Goal: Register for event/course

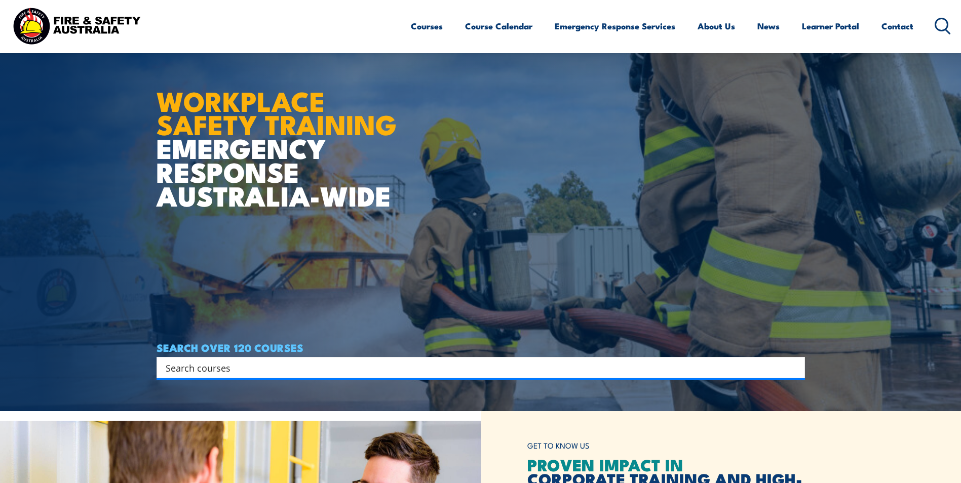
scroll to position [50, 0]
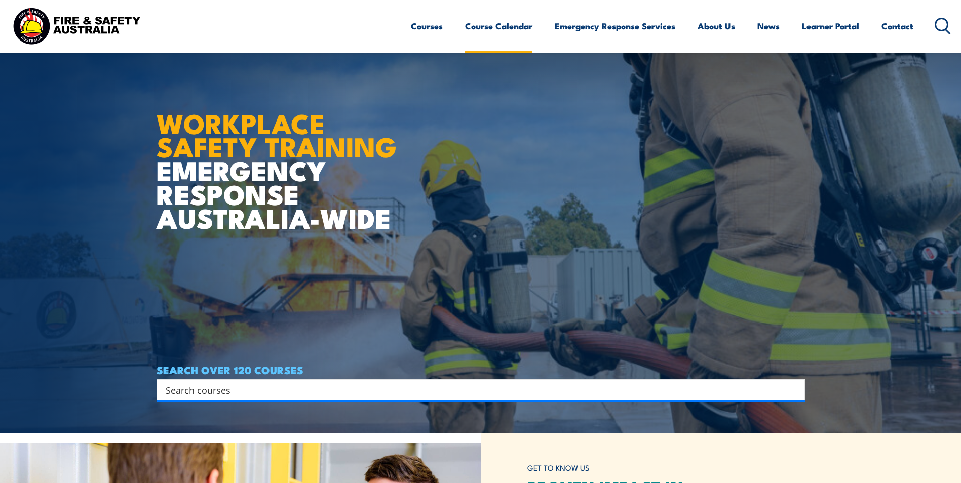
click at [494, 27] on link "Course Calendar" at bounding box center [498, 26] width 67 height 27
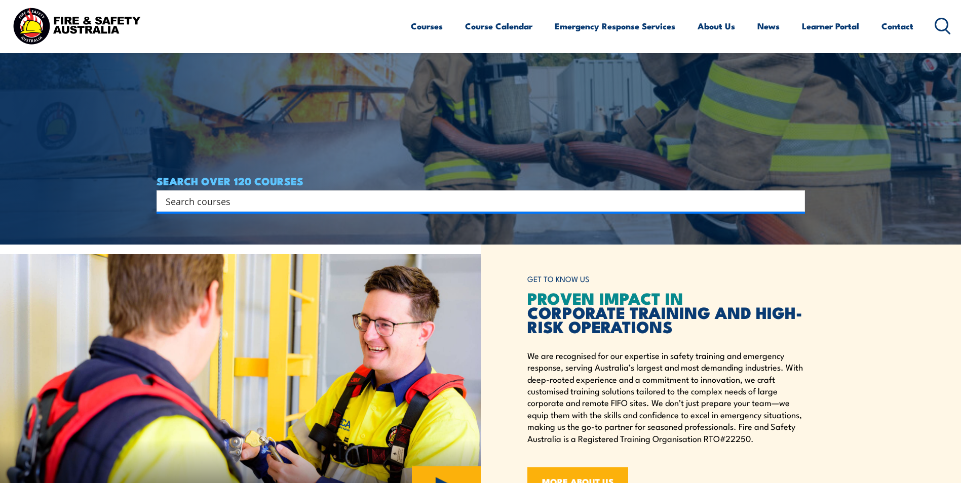
scroll to position [252, 0]
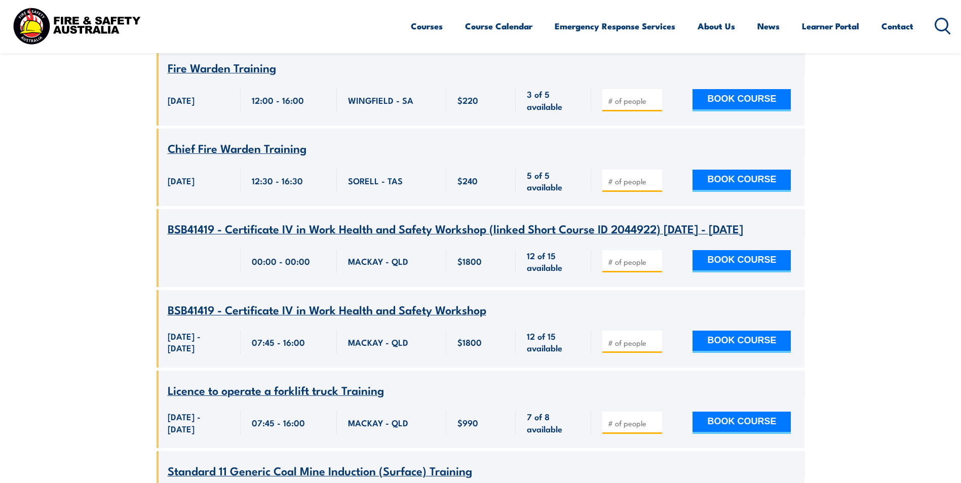
scroll to position [11750, 0]
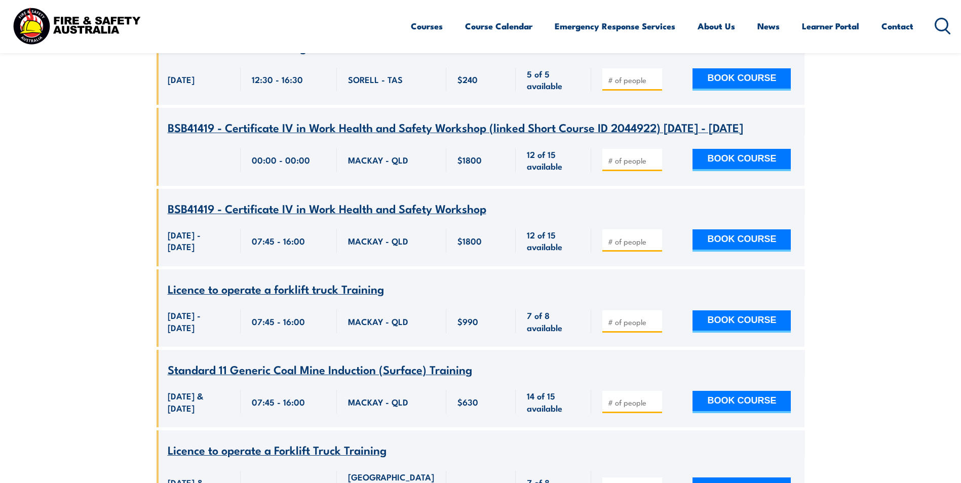
type input "1"
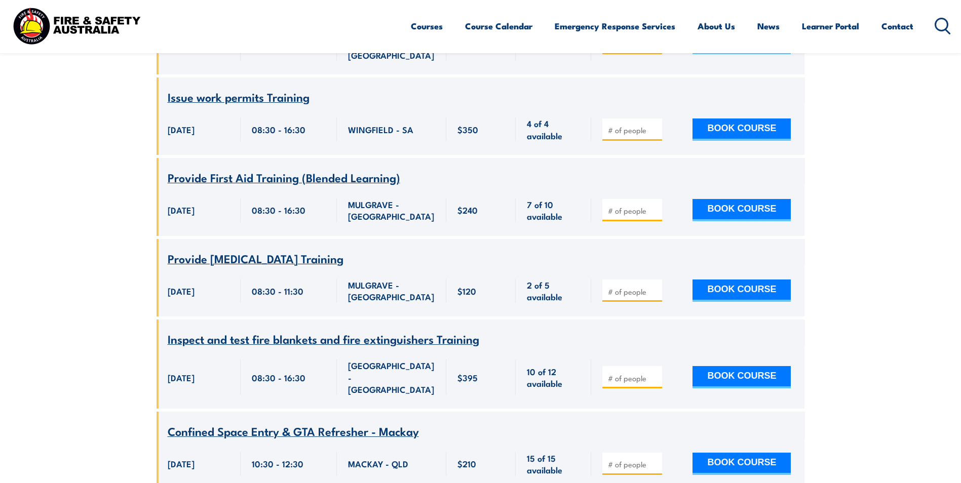
scroll to position [25526, 0]
